Goal: Task Accomplishment & Management: Use online tool/utility

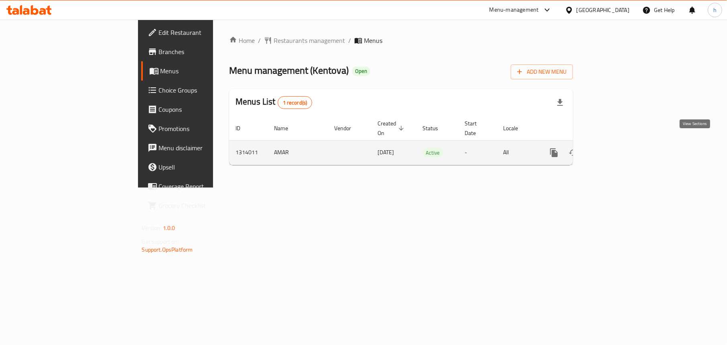
click at [617, 148] on icon "enhanced table" at bounding box center [612, 153] width 10 height 10
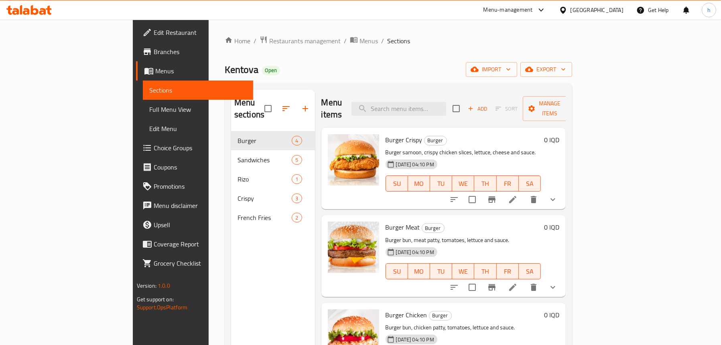
click at [149, 105] on span "Full Menu View" at bounding box center [198, 110] width 98 height 10
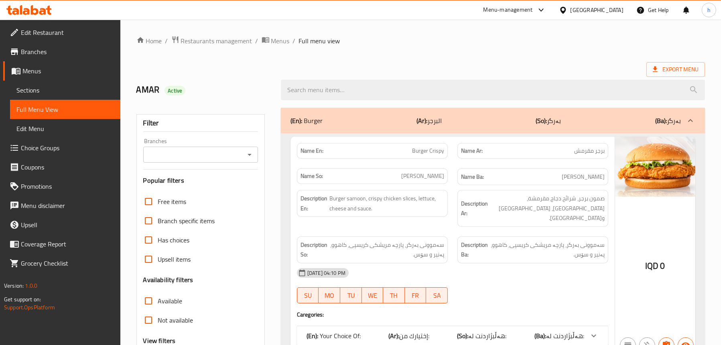
click at [252, 156] on icon "Open" at bounding box center [250, 155] width 10 height 10
click at [215, 187] on li "Kentova, Hasarok 5" at bounding box center [199, 189] width 115 height 14
type input "Kentova, Hasarok 5"
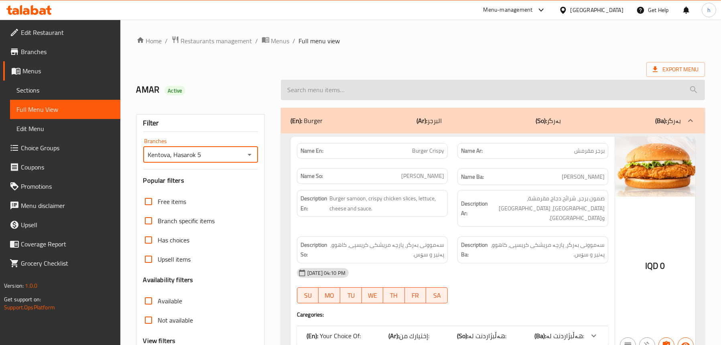
click at [363, 84] on input "search" at bounding box center [493, 90] width 424 height 20
paste input "Sandwiche Fajita"
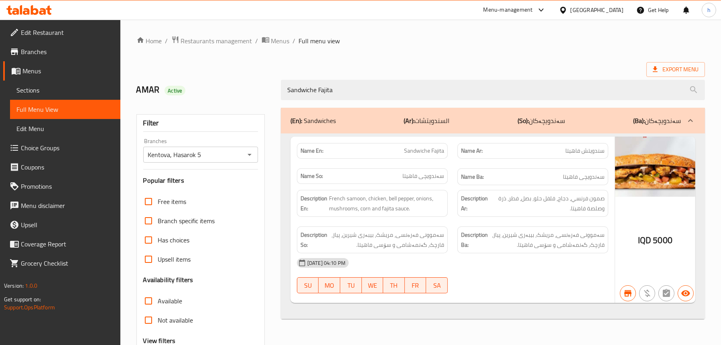
click at [393, 78] on div "Sandwiche Fajita" at bounding box center [493, 90] width 434 height 30
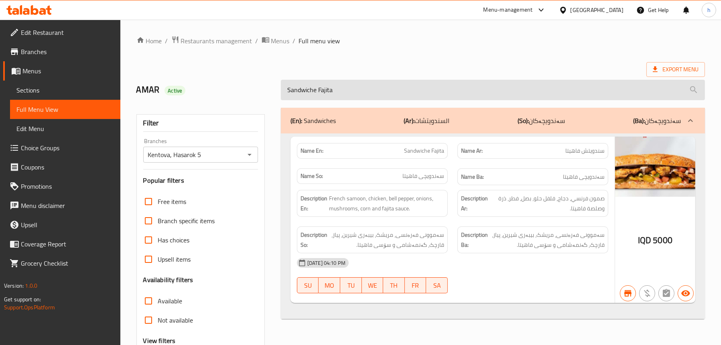
click at [392, 81] on input "Sandwiche Fajita" at bounding box center [493, 90] width 424 height 20
click at [389, 89] on input "Sandwiche Fajita" at bounding box center [493, 90] width 424 height 20
paste input "j Chicken"
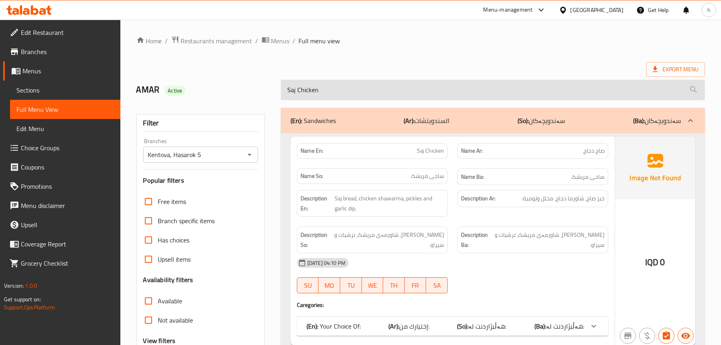
scroll to position [81, 0]
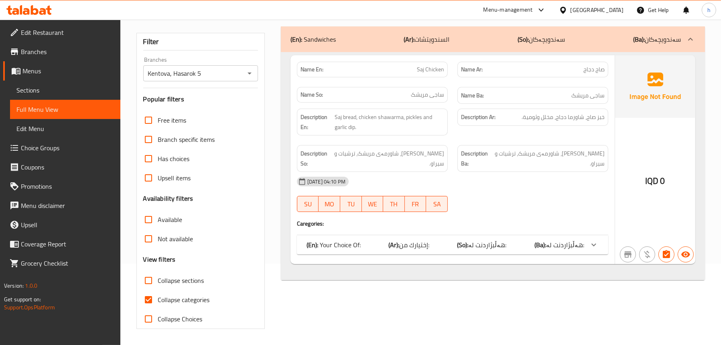
type input "Saj Chicken"
click at [373, 240] on div "(En): Your Choice Of: (Ar): إختيارك من: (So): هەڵبژاردنت لە: (Ba): هەڵبژاردنت ل…" at bounding box center [446, 245] width 278 height 10
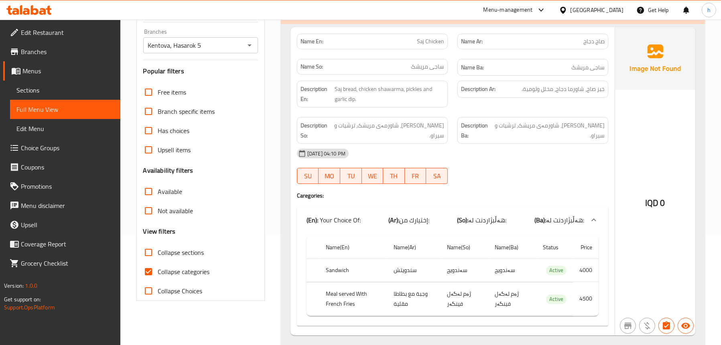
scroll to position [122, 0]
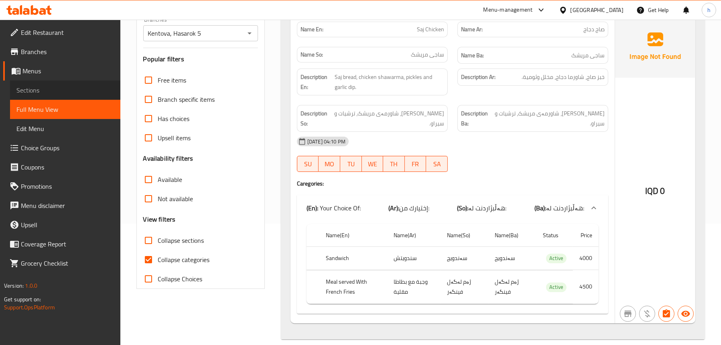
click at [52, 92] on span "Sections" at bounding box center [65, 90] width 98 height 10
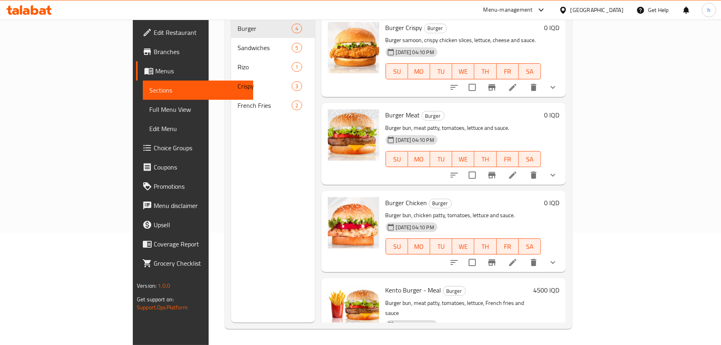
click at [149, 112] on span "Full Menu View" at bounding box center [198, 110] width 98 height 10
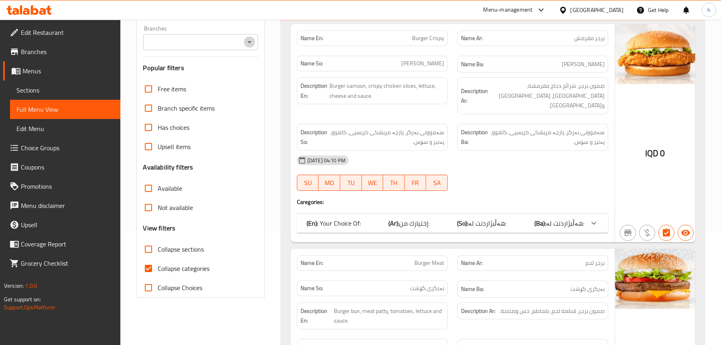
click at [251, 41] on icon "Open" at bounding box center [250, 42] width 10 height 10
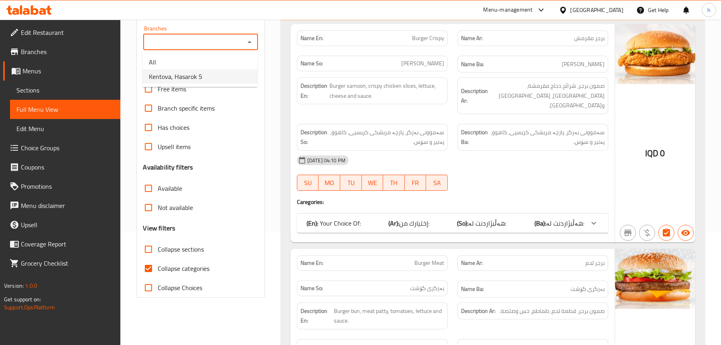
click at [225, 76] on li "Kentova, Hasarok 5" at bounding box center [199, 76] width 115 height 14
type input "Kentova, Hasarok 5"
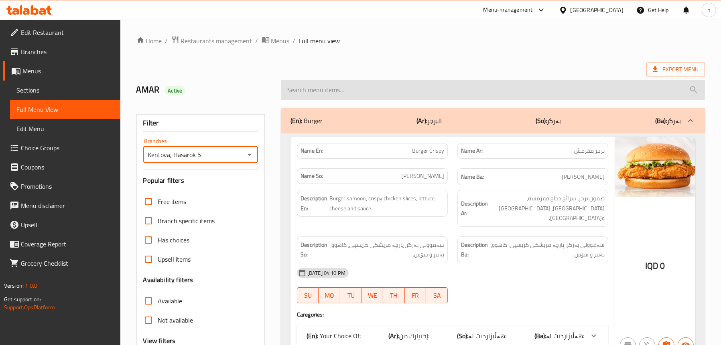
click at [358, 95] on input "search" at bounding box center [493, 90] width 424 height 20
paste input "Saj Chicken"
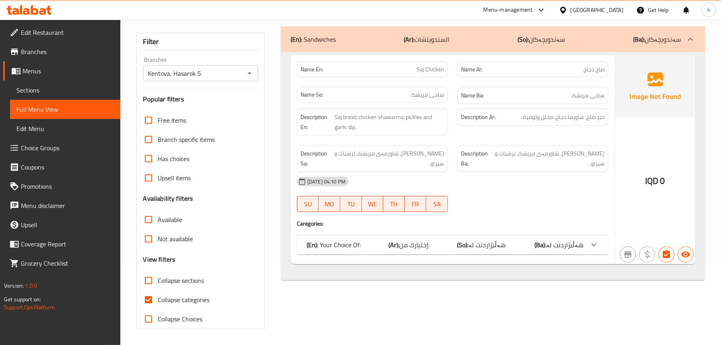
type input "Saj Chicken"
click at [429, 239] on span "إختيارك من:" at bounding box center [414, 245] width 30 height 12
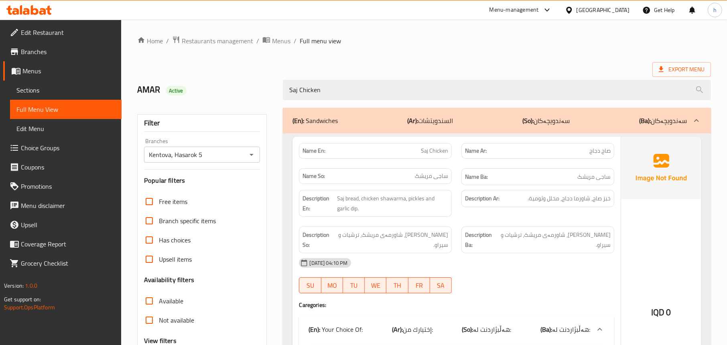
scroll to position [122, 0]
